Goal: Navigation & Orientation: Find specific page/section

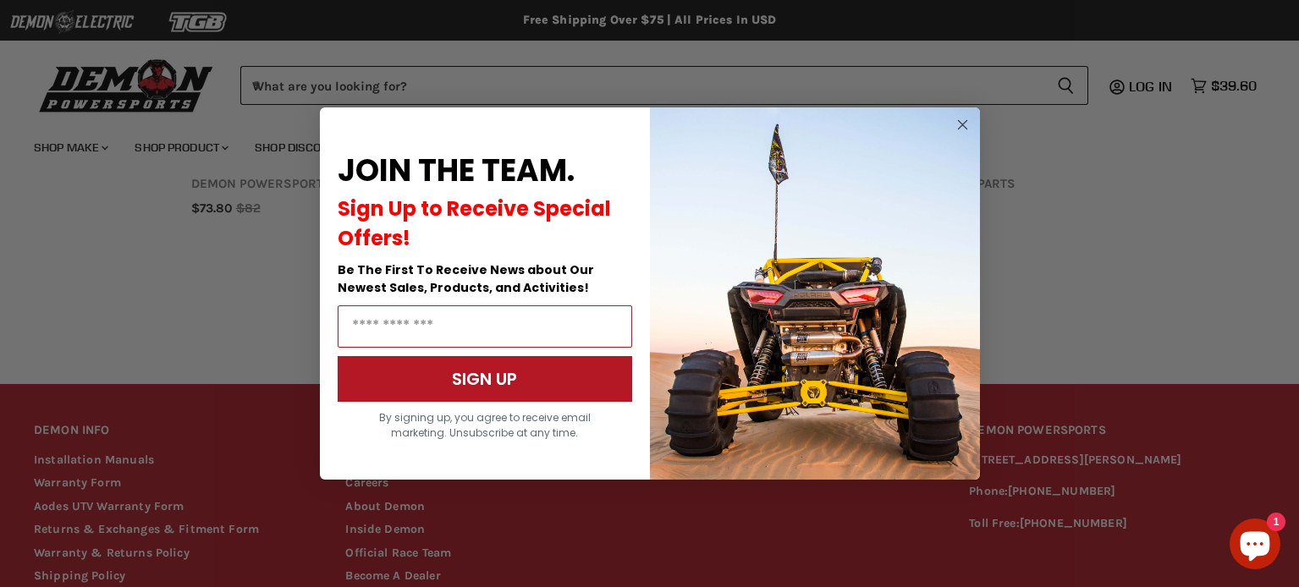
scroll to position [1319, 0]
